Goal: Information Seeking & Learning: Find specific fact

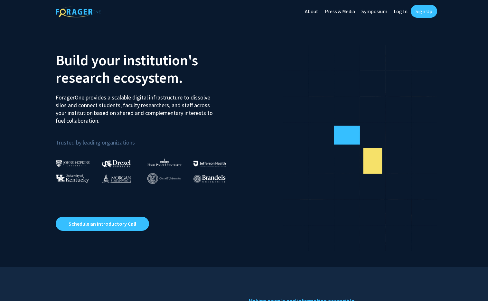
click at [400, 12] on link "Log In" at bounding box center [400, 11] width 20 height 23
select select
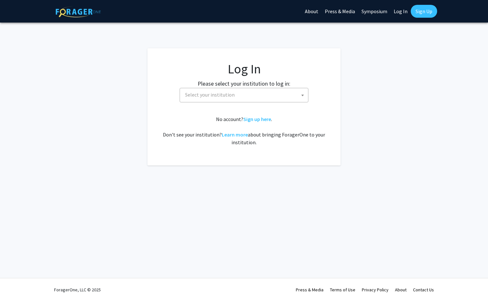
click at [207, 93] on span "Select your institution" at bounding box center [210, 94] width 50 height 6
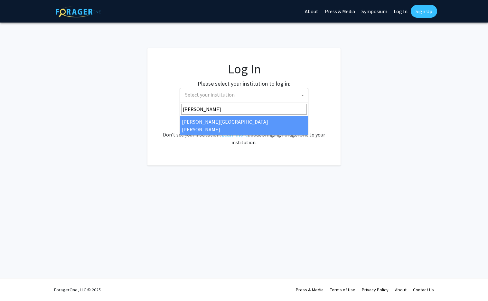
type input "johns"
select select "1"
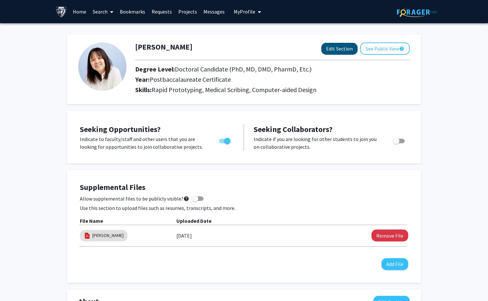
click at [344, 46] on button "Edit Section" at bounding box center [339, 49] width 36 height 12
select select
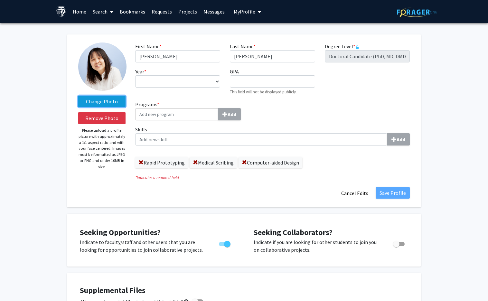
click at [99, 104] on label "Change Photo" at bounding box center [101, 102] width 47 height 12
click at [0, 0] on input "Change Photo" at bounding box center [0, 0] width 0 height 0
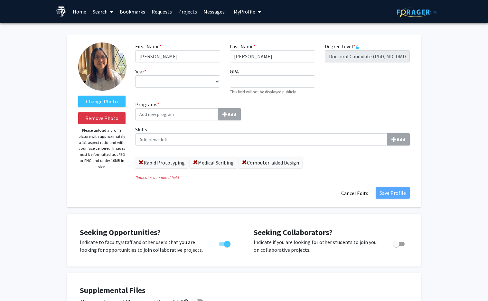
click at [186, 114] on input "Programs * Add" at bounding box center [176, 114] width 83 height 12
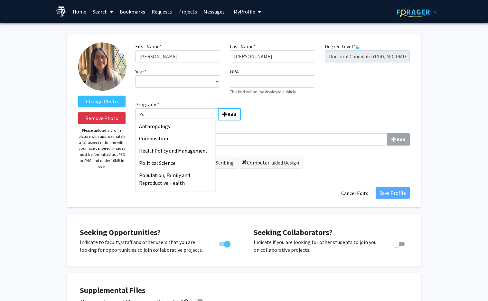
type input "P"
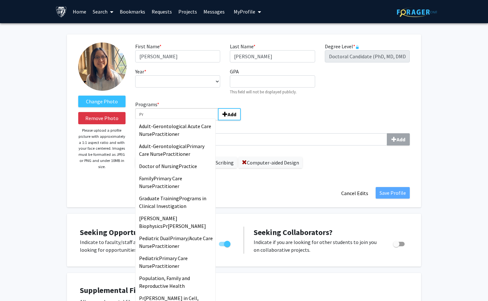
type input "P"
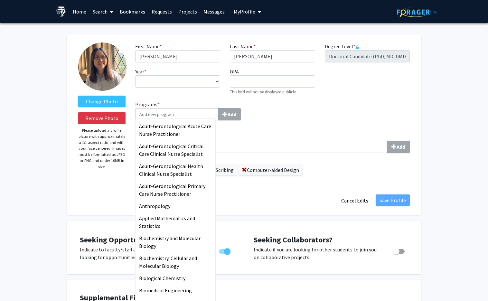
click at [340, 181] on fg-title-edit "First Name * required [PERSON_NAME] Last Name * required [PERSON_NAME] Level * …" at bounding box center [272, 124] width 274 height 164
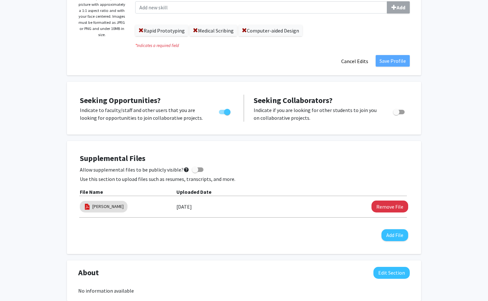
scroll to position [192, 0]
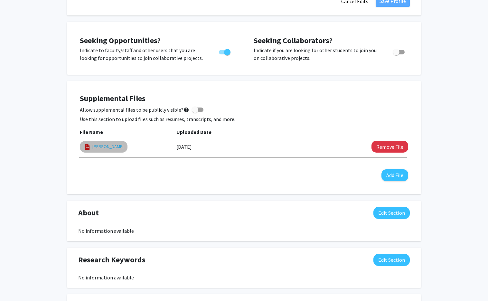
click at [96, 147] on link "[PERSON_NAME]" at bounding box center [107, 146] width 31 height 7
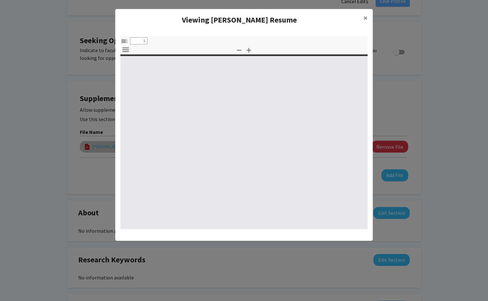
select select "custom"
type input "0"
select select "custom"
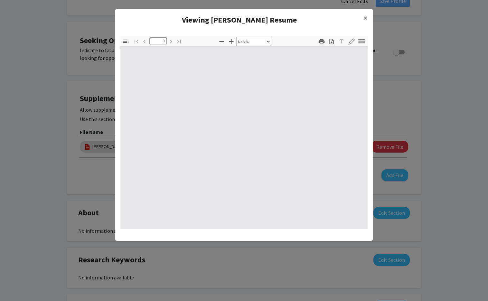
type input "1"
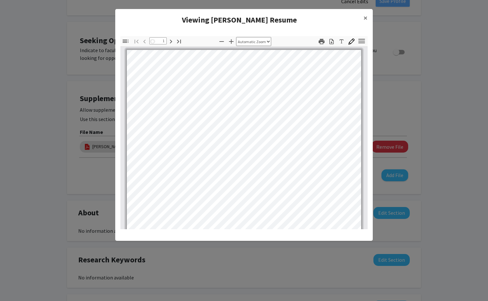
select select "auto"
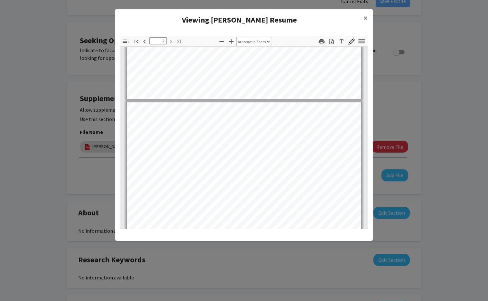
type input "1"
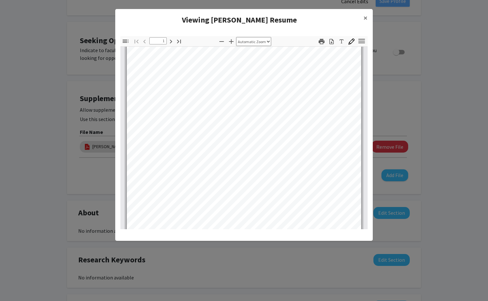
scroll to position [29, 0]
click at [418, 83] on modal-container "Viewing [PERSON_NAME] Resume × Thumbnails Document Outline Attachments Layers C…" at bounding box center [244, 150] width 488 height 301
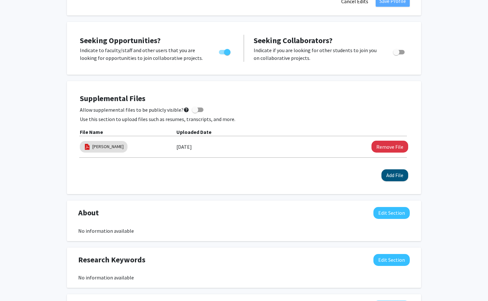
click at [393, 178] on button "Add File" at bounding box center [394, 175] width 27 height 12
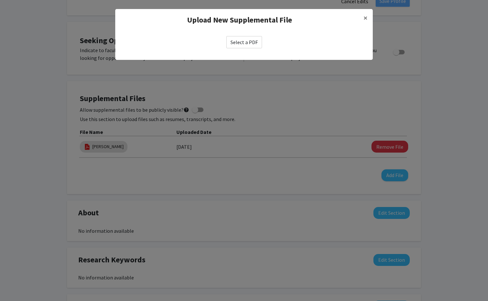
click at [244, 42] on label "Select a PDF" at bounding box center [244, 42] width 36 height 12
click at [0, 0] on input "Select a PDF" at bounding box center [0, 0] width 0 height 0
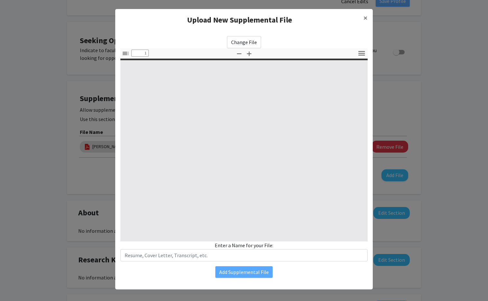
select select "custom"
type input "0"
select select "custom"
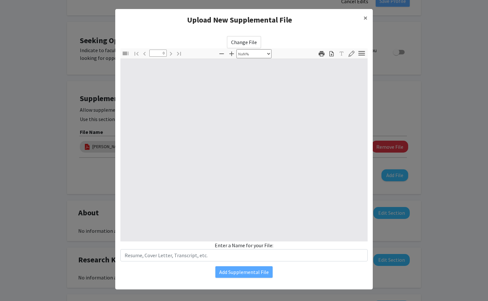
type input "1"
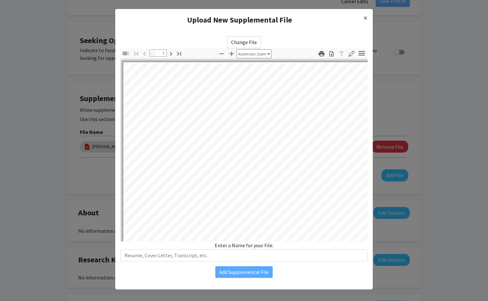
select select "auto"
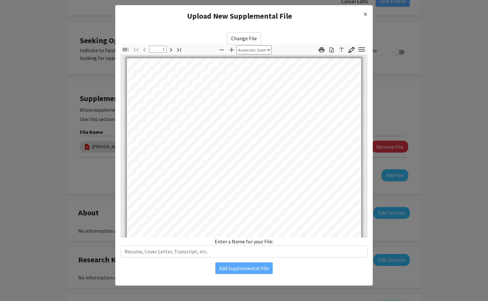
scroll to position [4, 0]
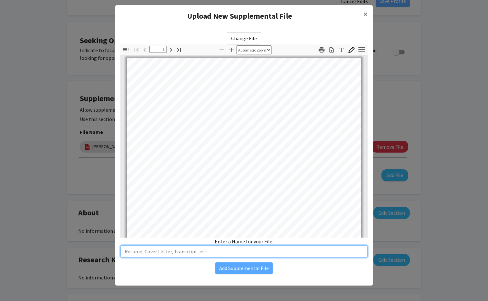
click at [244, 250] on input "text" at bounding box center [243, 251] width 247 height 12
type input "[PERSON_NAME] Resume"
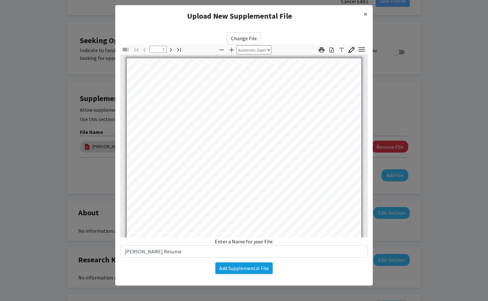
click at [258, 271] on button "Add Supplemental File" at bounding box center [243, 268] width 57 height 12
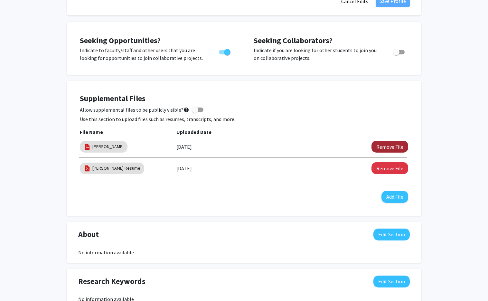
click at [379, 146] on button "Remove File" at bounding box center [389, 147] width 37 height 12
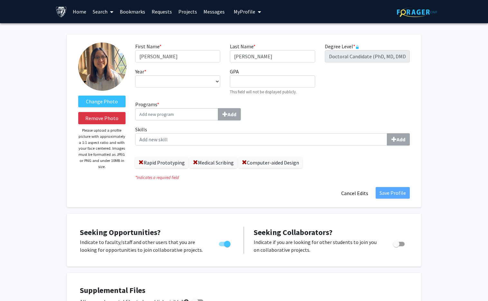
scroll to position [0, 0]
click at [244, 12] on span "My Profile" at bounding box center [245, 11] width 22 height 6
click at [254, 37] on span "View Profile" at bounding box center [273, 36] width 39 height 7
click at [208, 13] on link "Messages" at bounding box center [214, 11] width 28 height 23
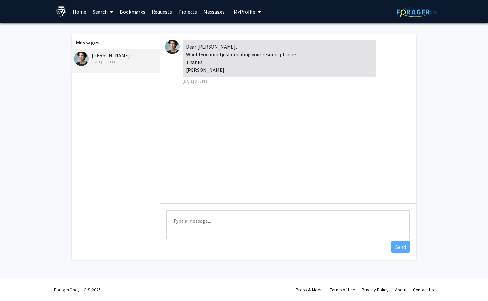
click at [251, 14] on span "My Profile" at bounding box center [245, 11] width 22 height 6
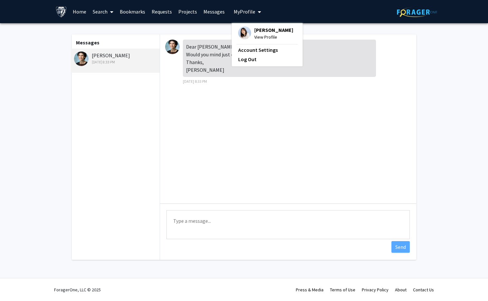
click at [255, 37] on span "View Profile" at bounding box center [273, 36] width 39 height 7
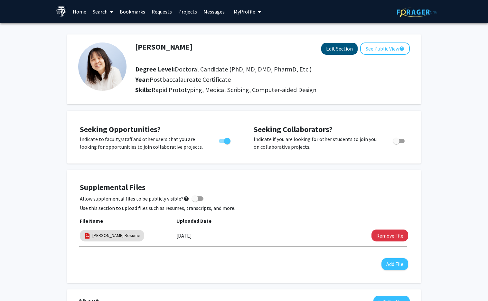
click at [351, 51] on button "Edit Section" at bounding box center [339, 49] width 36 height 12
select select
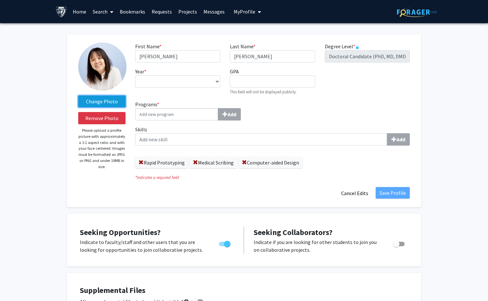
click at [112, 104] on label "Change Photo" at bounding box center [101, 102] width 47 height 12
click at [0, 0] on input "Change Photo" at bounding box center [0, 0] width 0 height 0
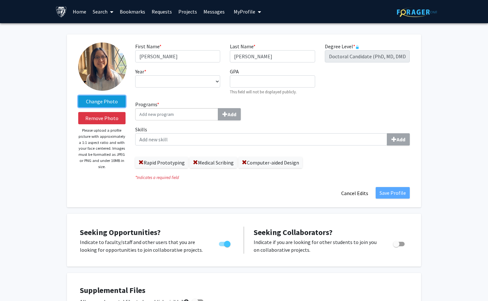
click at [113, 104] on label "Change Photo" at bounding box center [101, 102] width 47 height 12
click at [0, 0] on input "Change Photo" at bounding box center [0, 0] width 0 height 0
click at [111, 103] on label "Change Photo" at bounding box center [101, 102] width 47 height 12
click at [0, 0] on input "Change Photo" at bounding box center [0, 0] width 0 height 0
click at [112, 102] on label "Change Photo" at bounding box center [101, 102] width 47 height 12
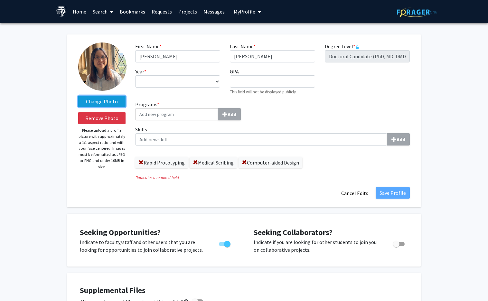
click at [0, 0] on input "Change Photo" at bounding box center [0, 0] width 0 height 0
click at [282, 185] on fg-title-edit "First Name * required [PERSON_NAME] Last Name * required [PERSON_NAME] Level * …" at bounding box center [272, 120] width 274 height 157
click at [211, 10] on link "Messages" at bounding box center [214, 11] width 28 height 23
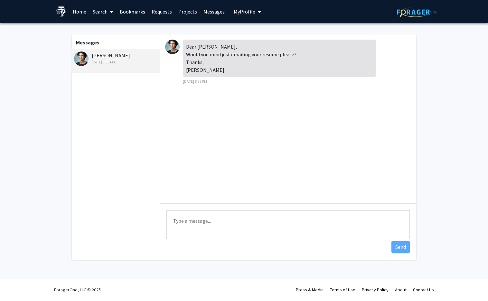
click at [255, 15] on span "My profile dropdown to access profile and logout" at bounding box center [258, 12] width 6 height 23
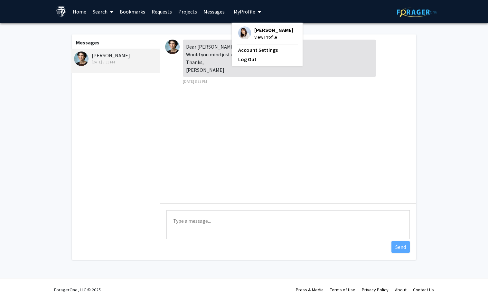
click at [255, 38] on span "View Profile" at bounding box center [273, 36] width 39 height 7
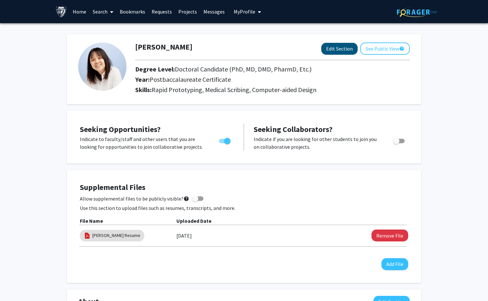
click at [341, 48] on button "Edit Section" at bounding box center [339, 49] width 36 height 12
select select
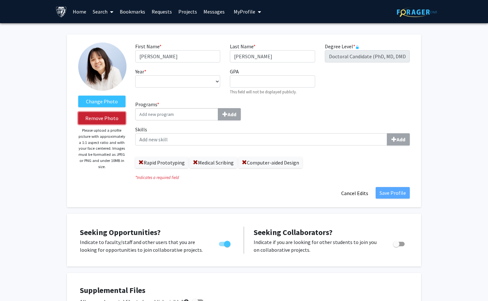
click at [98, 116] on button "Remove Photo" at bounding box center [101, 118] width 47 height 12
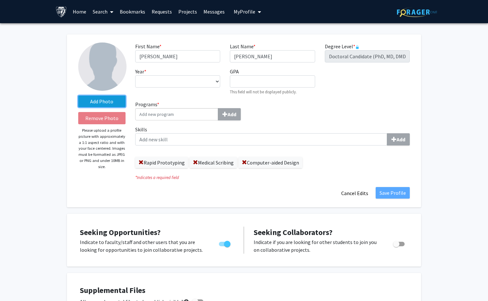
click at [103, 103] on label "Add Photo" at bounding box center [101, 102] width 47 height 12
click at [0, 0] on input "Add Photo" at bounding box center [0, 0] width 0 height 0
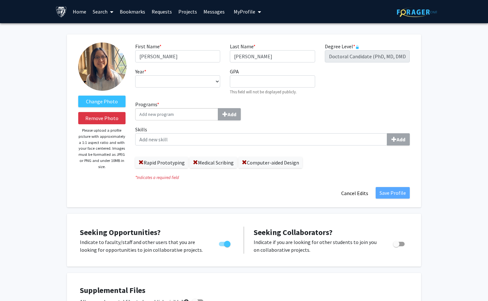
click at [365, 217] on div "Seeking Opportunities? Indicate to faculty/staff and other users that you are l…" at bounding box center [244, 240] width 354 height 53
select select
click at [81, 12] on link "Home" at bounding box center [79, 11] width 20 height 23
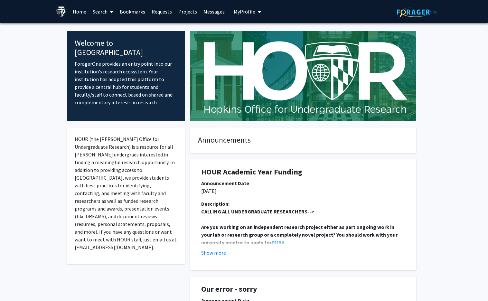
click at [239, 13] on span "My Profile" at bounding box center [245, 11] width 22 height 6
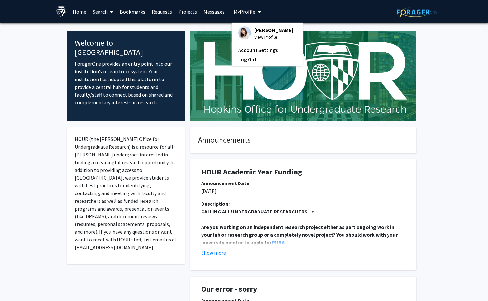
click at [259, 37] on span "View Profile" at bounding box center [273, 36] width 39 height 7
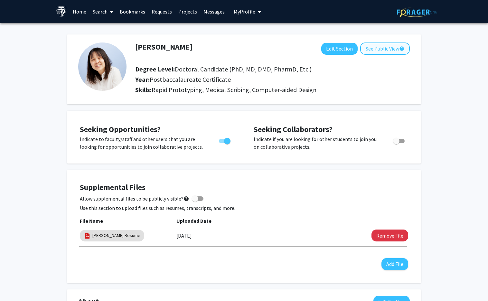
click at [381, 51] on button "See Public View help" at bounding box center [385, 48] width 50 height 12
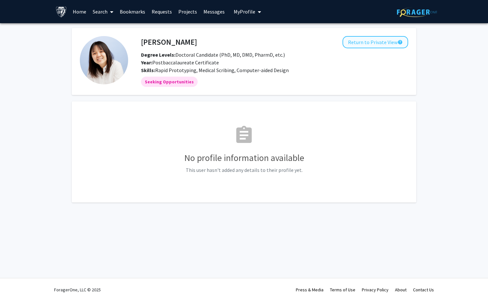
click at [373, 43] on button "Return to Private View help" at bounding box center [375, 42] width 66 height 12
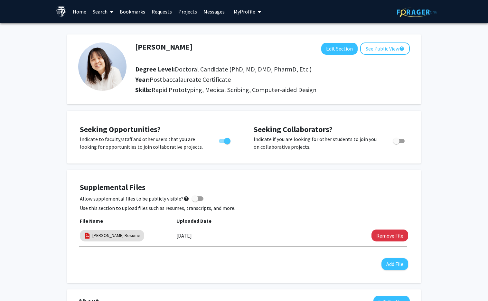
click at [140, 14] on link "Bookmarks" at bounding box center [132, 11] width 32 height 23
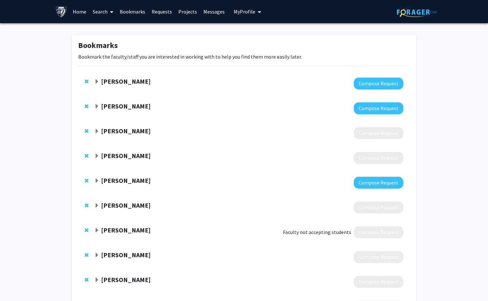
click at [106, 12] on link "Search" at bounding box center [102, 11] width 27 height 23
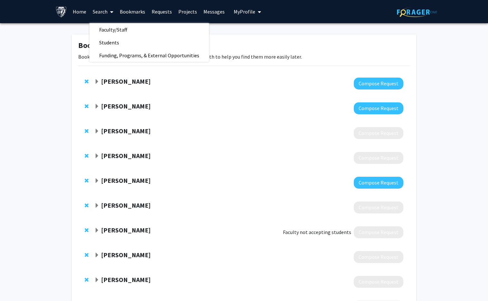
click at [106, 12] on link "Search" at bounding box center [102, 11] width 27 height 23
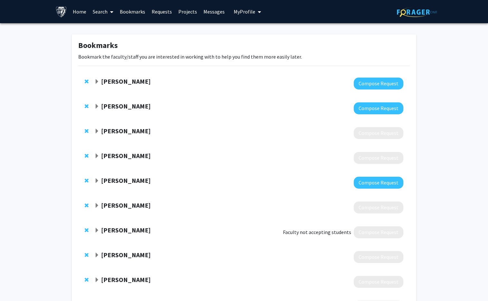
click at [74, 10] on link "Home" at bounding box center [79, 11] width 20 height 23
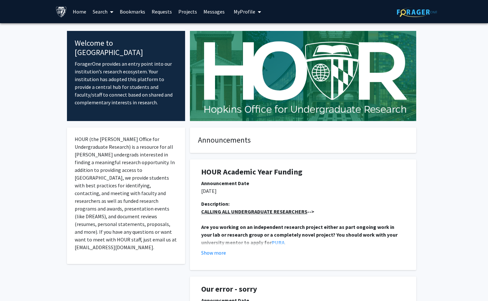
click at [101, 11] on link "Search" at bounding box center [102, 11] width 27 height 23
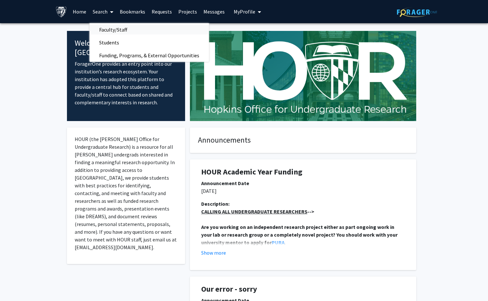
click at [116, 32] on span "Faculty/Staff" at bounding box center [112, 29] width 47 height 13
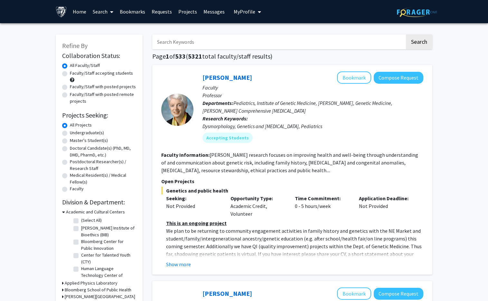
click at [194, 43] on input "Search Keywords" at bounding box center [278, 41] width 253 height 15
paste input "Dr. Gerard Anderson)"
type input "Dr. Gerard Anderson"
click at [419, 43] on button "Search" at bounding box center [419, 41] width 26 height 15
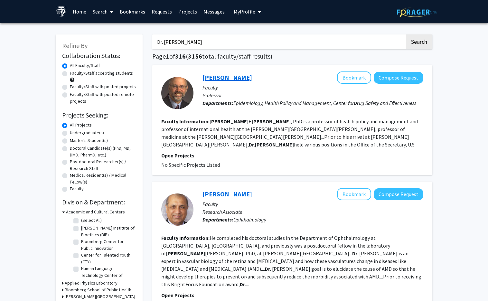
click at [222, 81] on link "Gerard Anderson" at bounding box center [227, 77] width 50 height 8
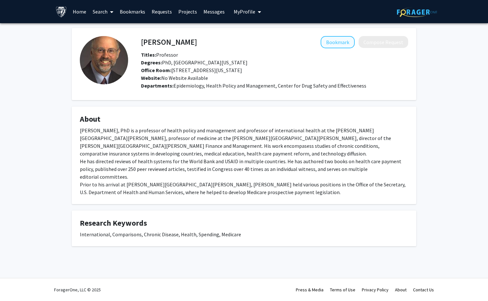
click at [345, 42] on button "Bookmark" at bounding box center [337, 42] width 34 height 12
